Goal: Communication & Community: Answer question/provide support

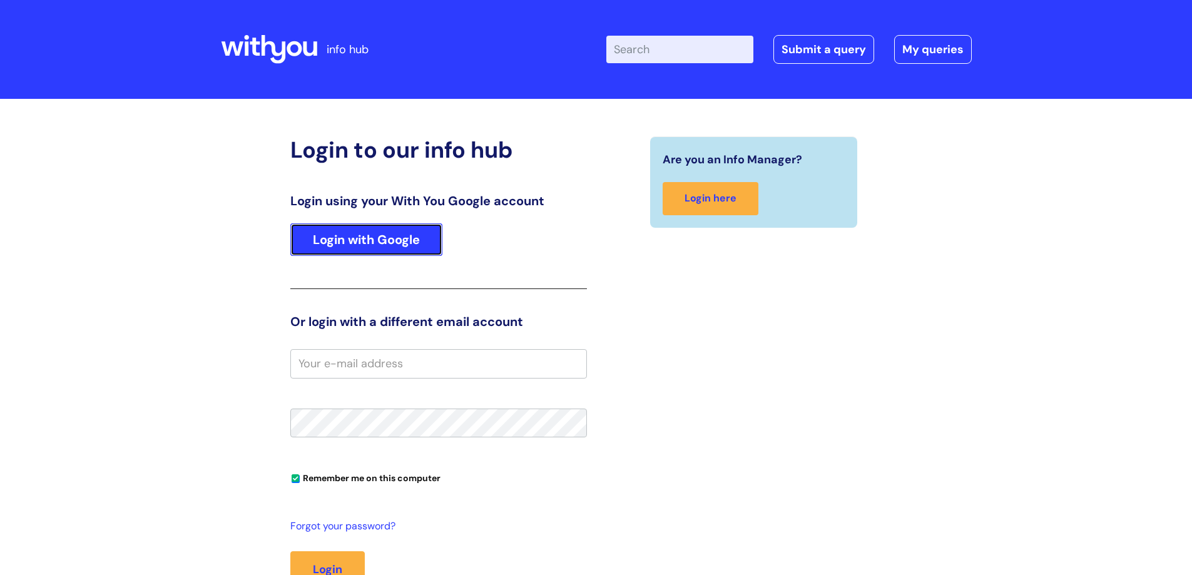
click at [404, 241] on link "Login with Google" at bounding box center [366, 239] width 152 height 33
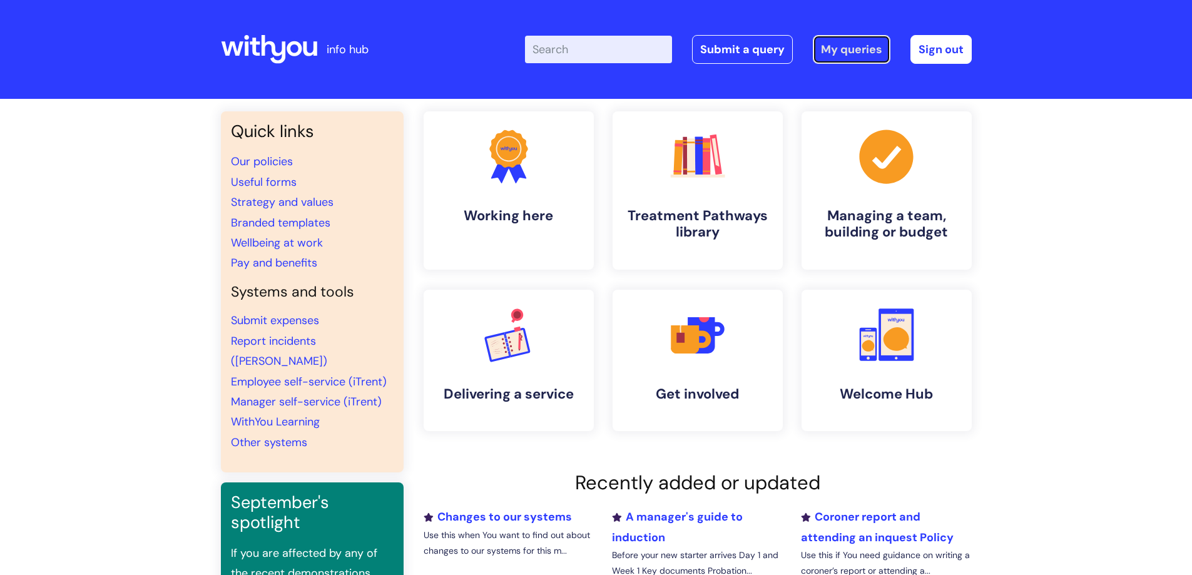
click at [843, 44] on link "My queries" at bounding box center [852, 49] width 78 height 29
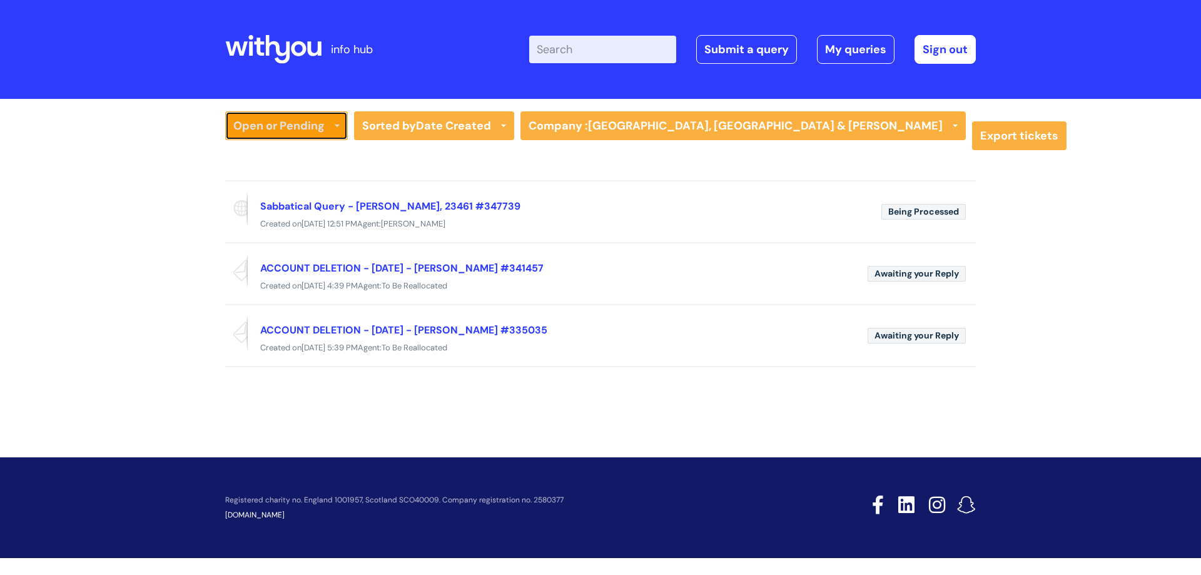
click at [293, 133] on link "Open or Pending" at bounding box center [286, 125] width 123 height 29
click at [269, 155] on link "All Tickets" at bounding box center [286, 152] width 123 height 18
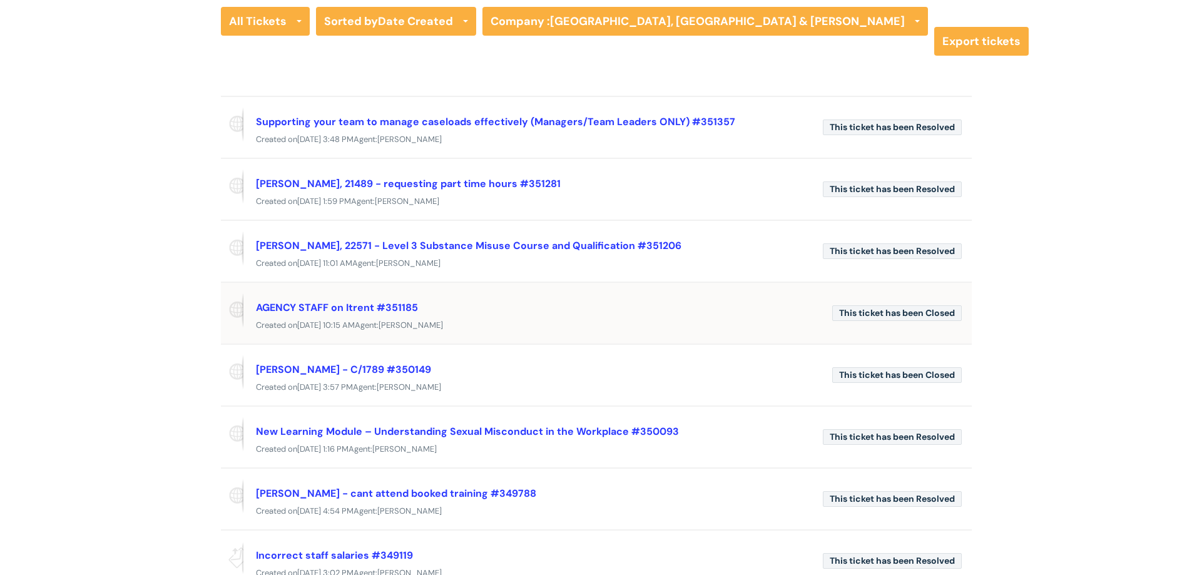
scroll to position [105, 0]
click at [374, 300] on link "AGENCY STAFF on Itrent #351185" at bounding box center [337, 306] width 162 height 13
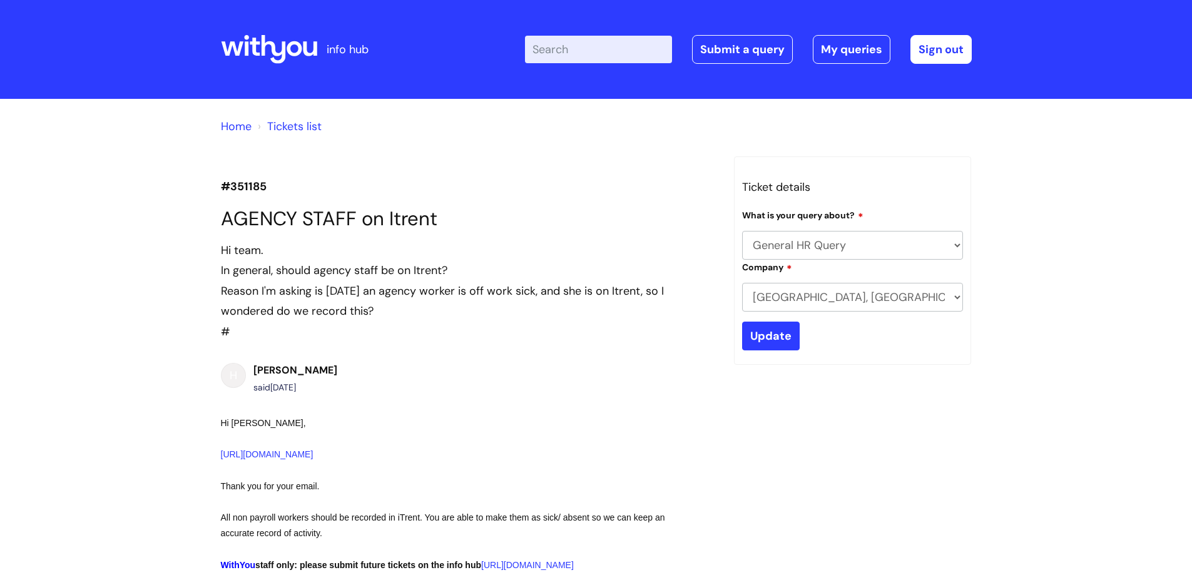
select select "General HR Query"
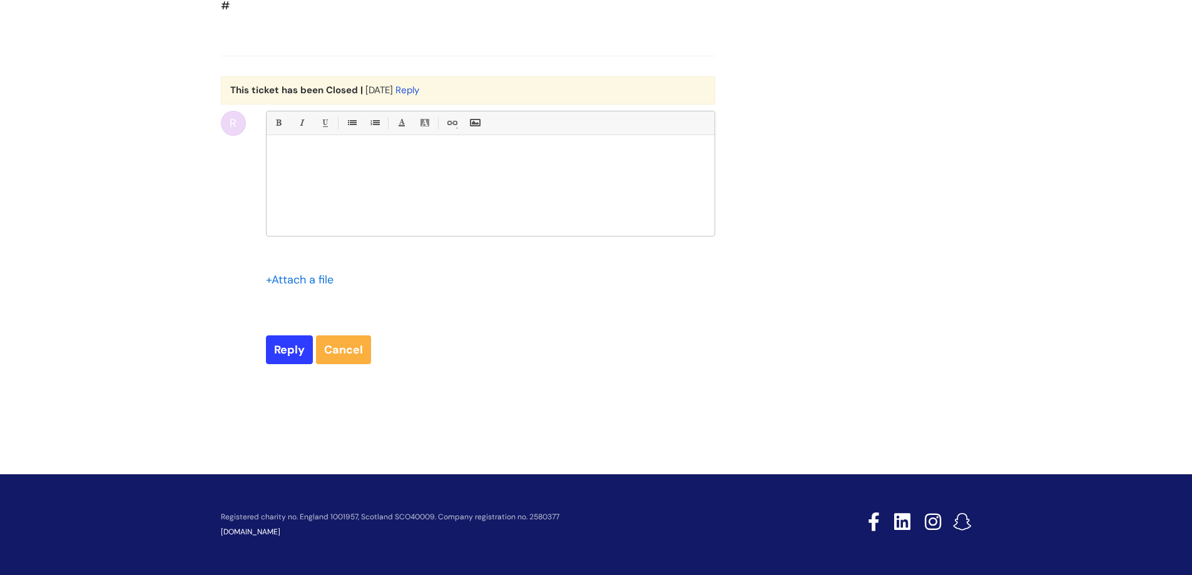
scroll to position [719, 0]
click at [292, 160] on p at bounding box center [490, 156] width 429 height 11
click at [463, 190] on p "I have created absence, but cannot close down." at bounding box center [490, 190] width 429 height 11
click at [460, 188] on p "I have created absence, but cannot close down." at bounding box center [490, 190] width 429 height 11
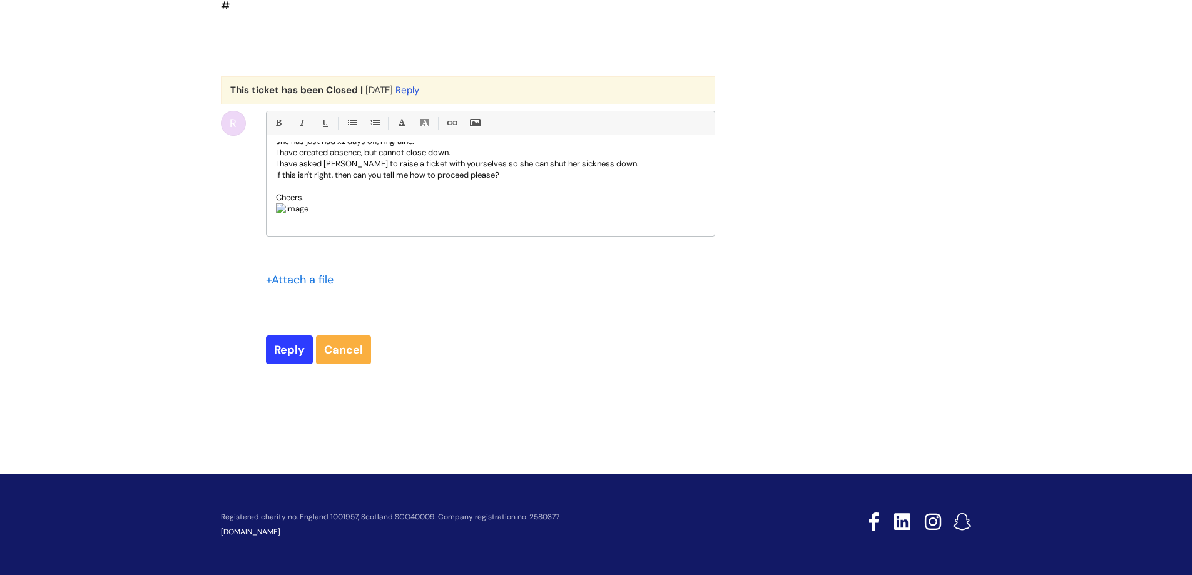
scroll to position [0, 0]
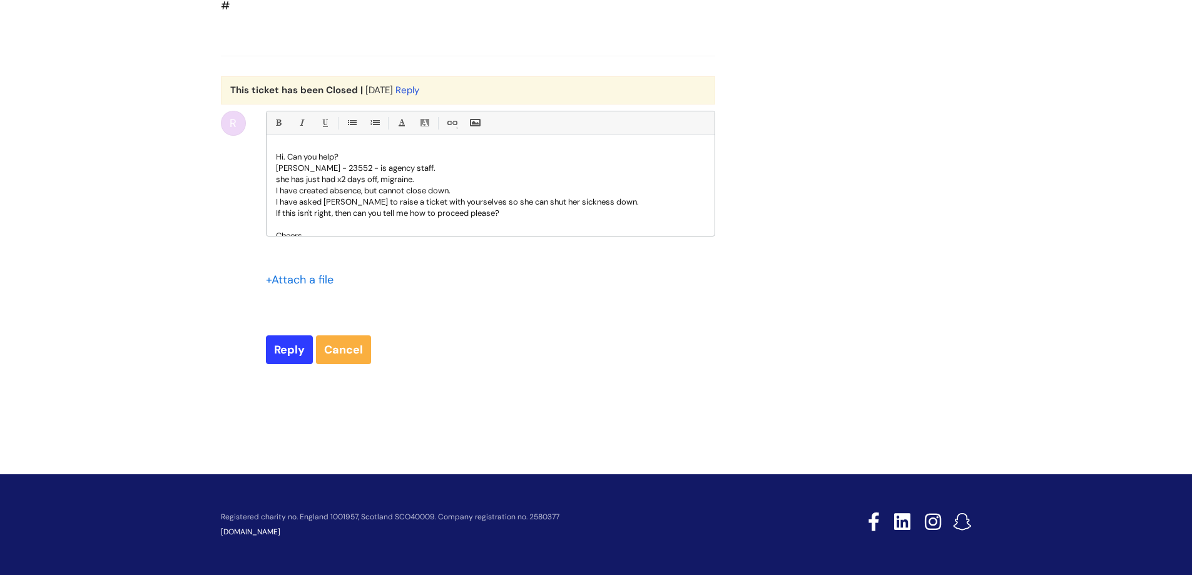
click at [433, 180] on p "she has just had x2 days off, migraine." at bounding box center [490, 179] width 429 height 11
click at [380, 181] on p "she has just had x2 days off, migraine." at bounding box center [490, 179] width 429 height 11
click at [292, 344] on input "Reply" at bounding box center [289, 349] width 47 height 29
type input "Please Wait..."
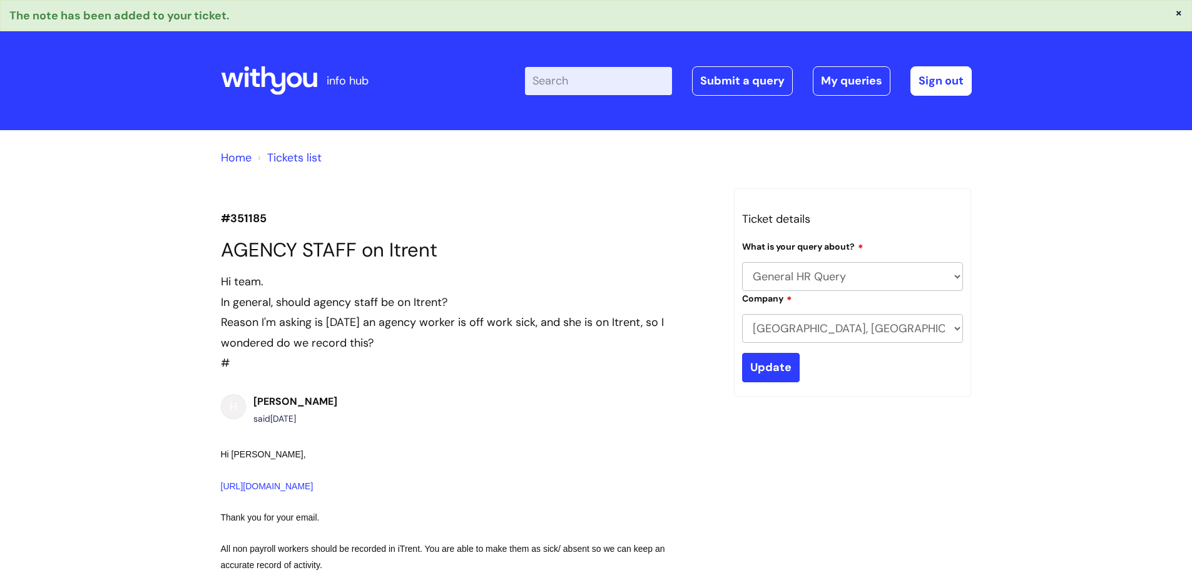
select select "General HR Query"
